Goal: Information Seeking & Learning: Understand process/instructions

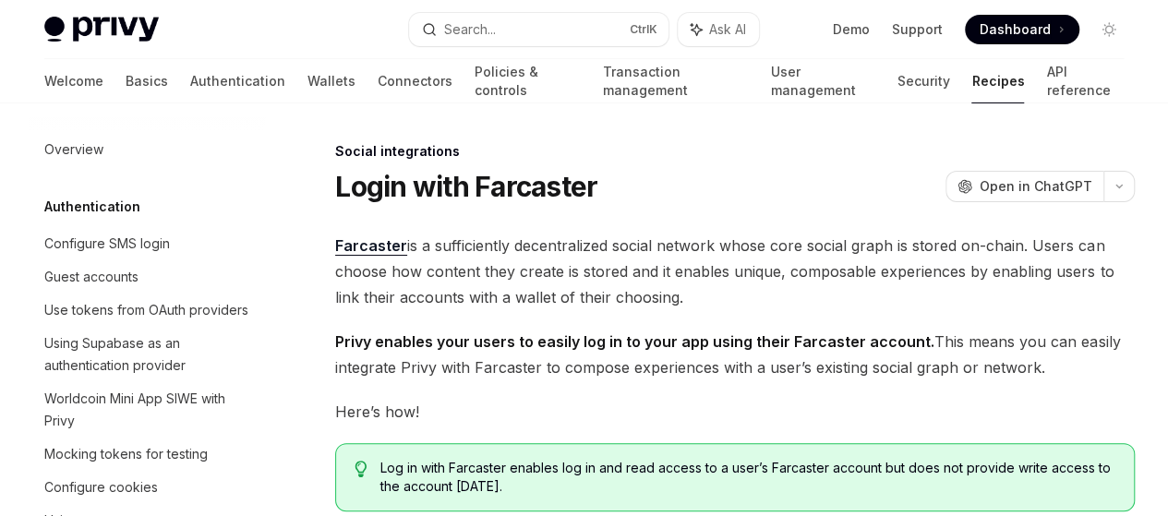
scroll to position [1407, 0]
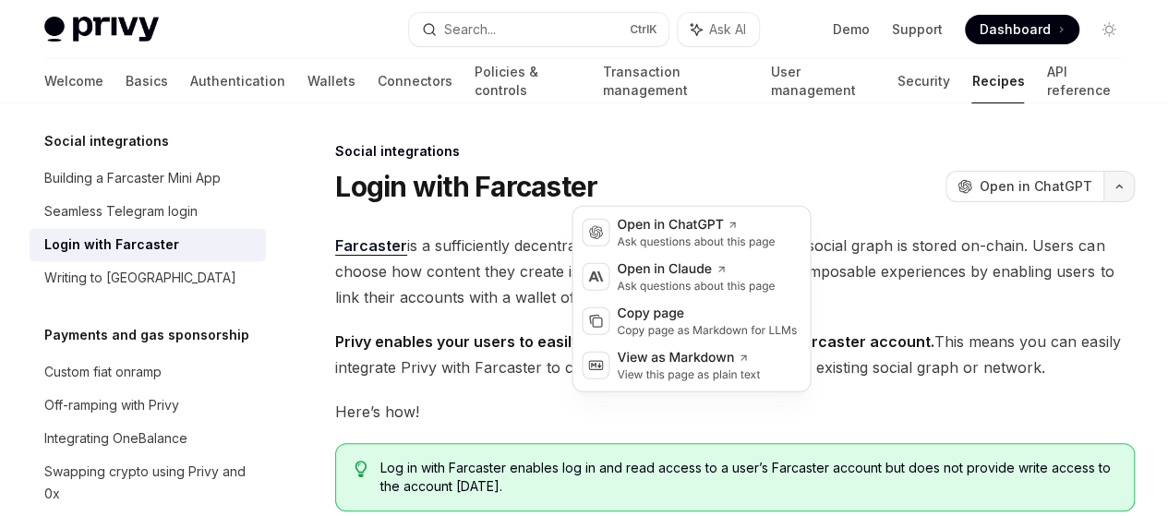
click at [1104, 194] on button "button" at bounding box center [1119, 186] width 31 height 31
click at [730, 332] on div "Copy page as Markdown for LLMs" at bounding box center [707, 330] width 180 height 15
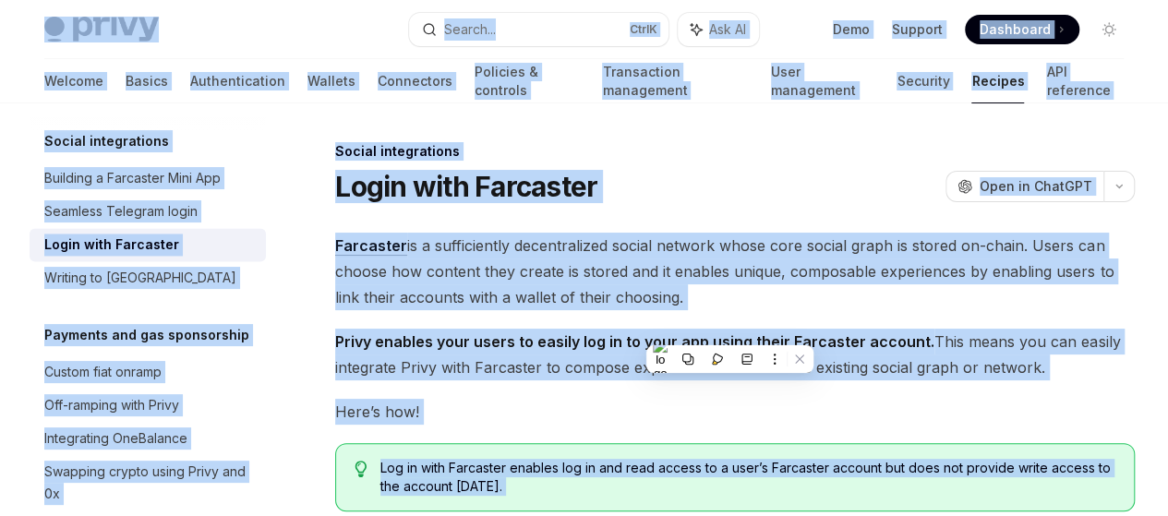
copy div "Privy Docs home page Search... Ctrl K Ask AI Demo Support Dashboard Dashboard S…"
click at [743, 381] on span "Privy enables your users to easily log in to your app using their Farcaster acc…" at bounding box center [735, 355] width 800 height 52
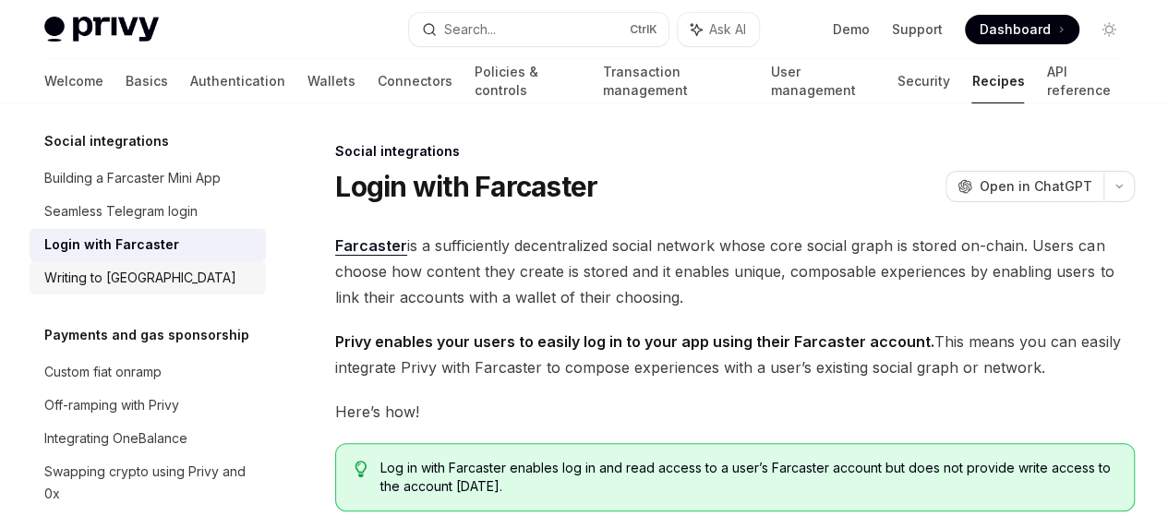
click at [216, 289] on div "Writing to [GEOGRAPHIC_DATA]" at bounding box center [149, 278] width 211 height 22
type textarea "*"
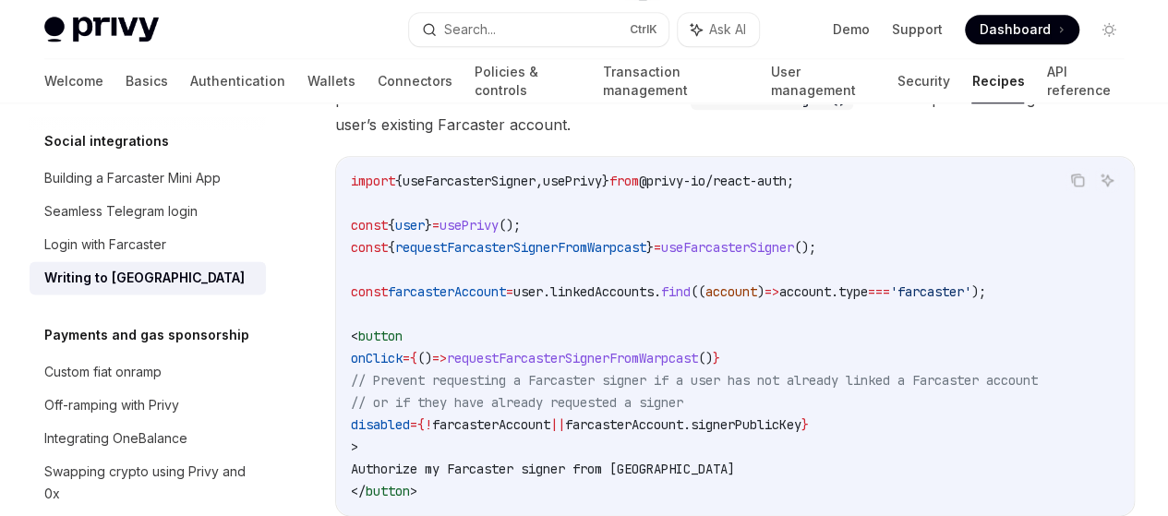
scroll to position [968, 0]
